Goal: Obtain resource: Obtain resource

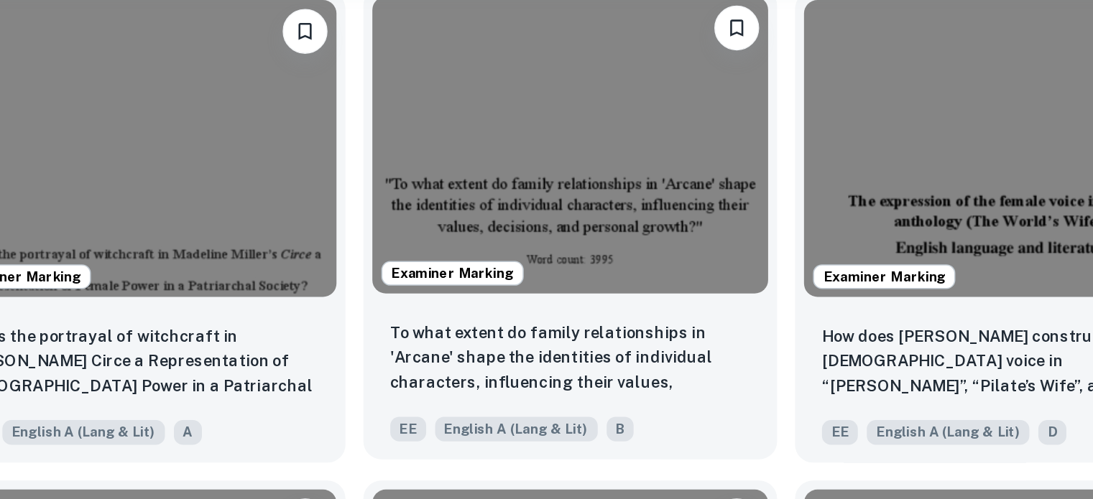
scroll to position [1578, 0]
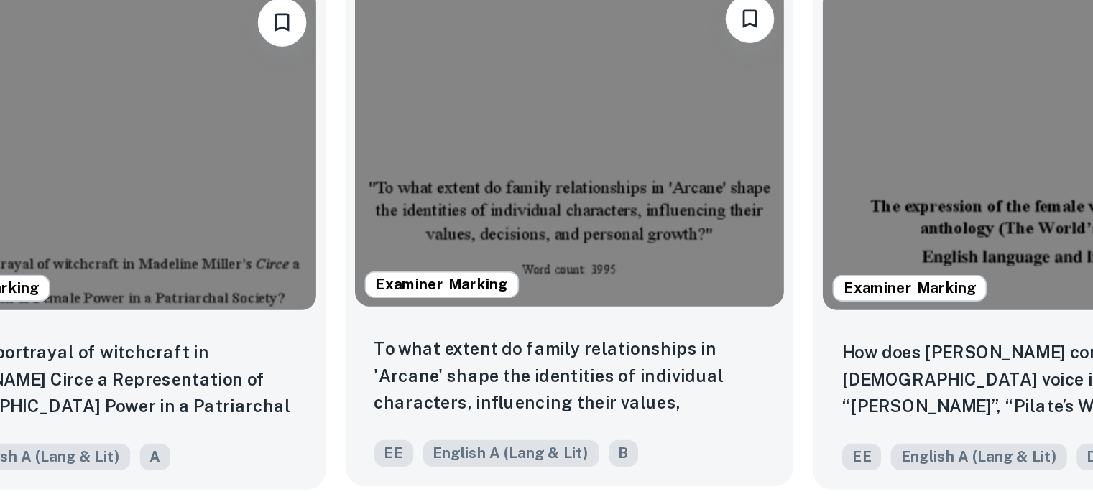
drag, startPoint x: 694, startPoint y: 211, endPoint x: 670, endPoint y: 157, distance: 59.2
click at [670, 157] on img at bounding box center [666, 155] width 254 height 190
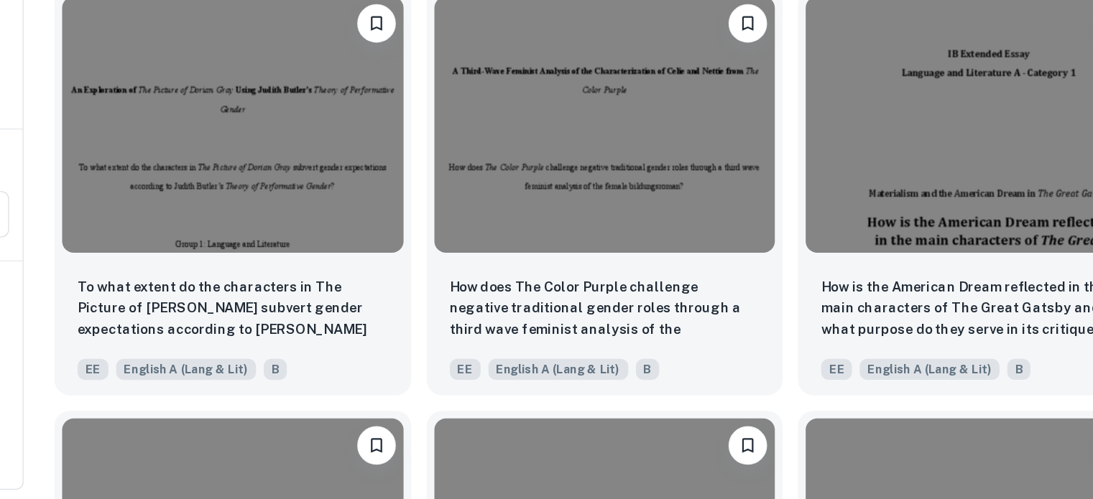
scroll to position [4657, 0]
